Goal: Transaction & Acquisition: Obtain resource

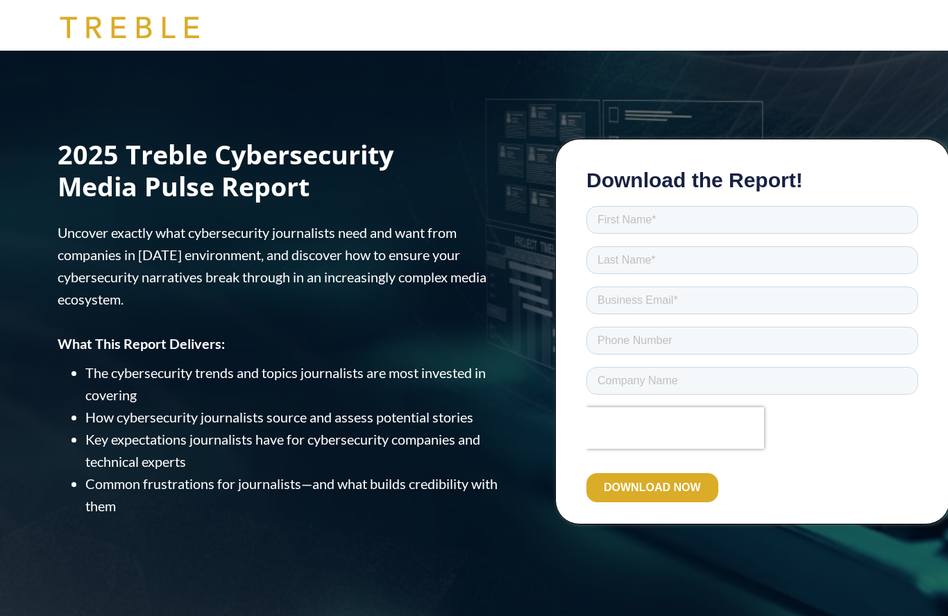
click at [795, 597] on div "2025 Treble Cybersecurity Media Pulse Report Uncover exactly what cybersecurity…" at bounding box center [474, 340] width 666 height 578
